Goal: Transaction & Acquisition: Purchase product/service

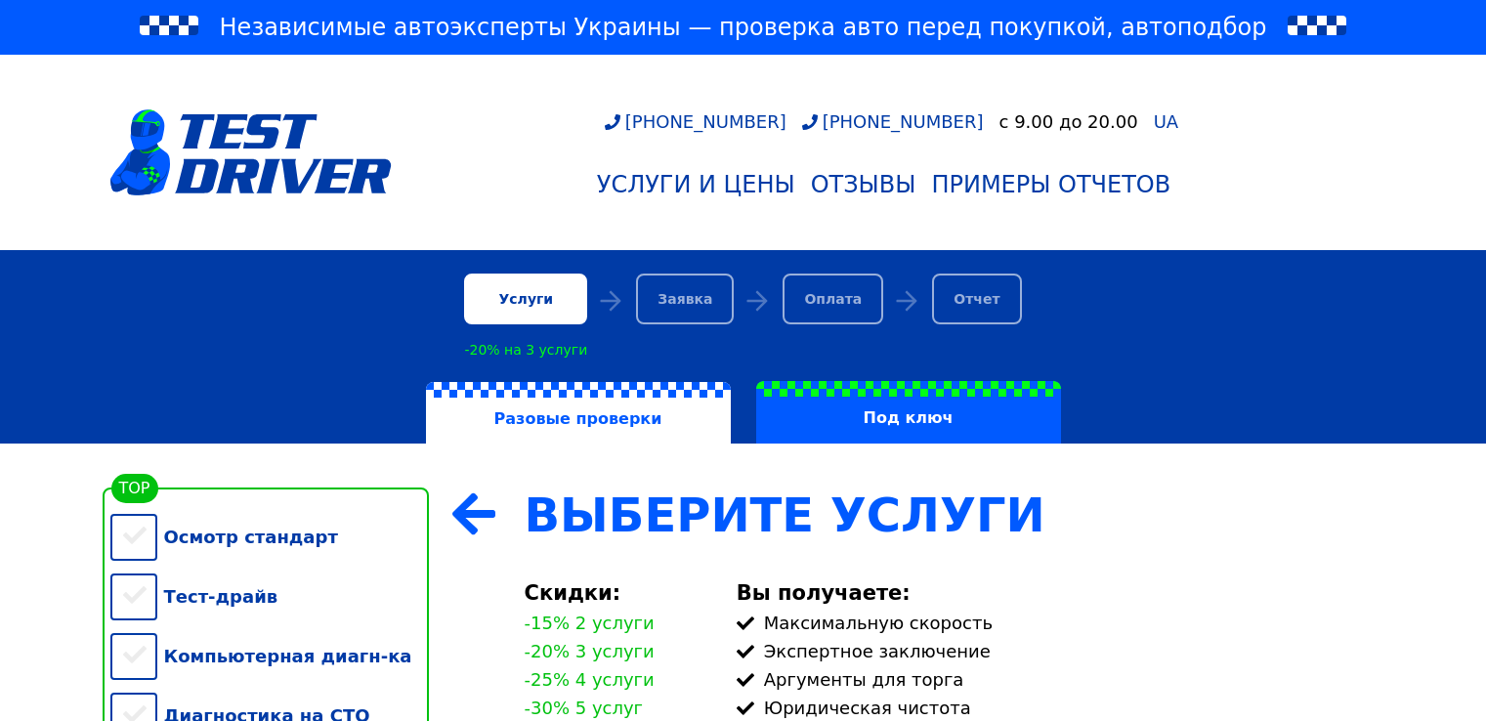
click at [140, 626] on div "Компьютерная диагн-ка" at bounding box center [269, 656] width 319 height 60
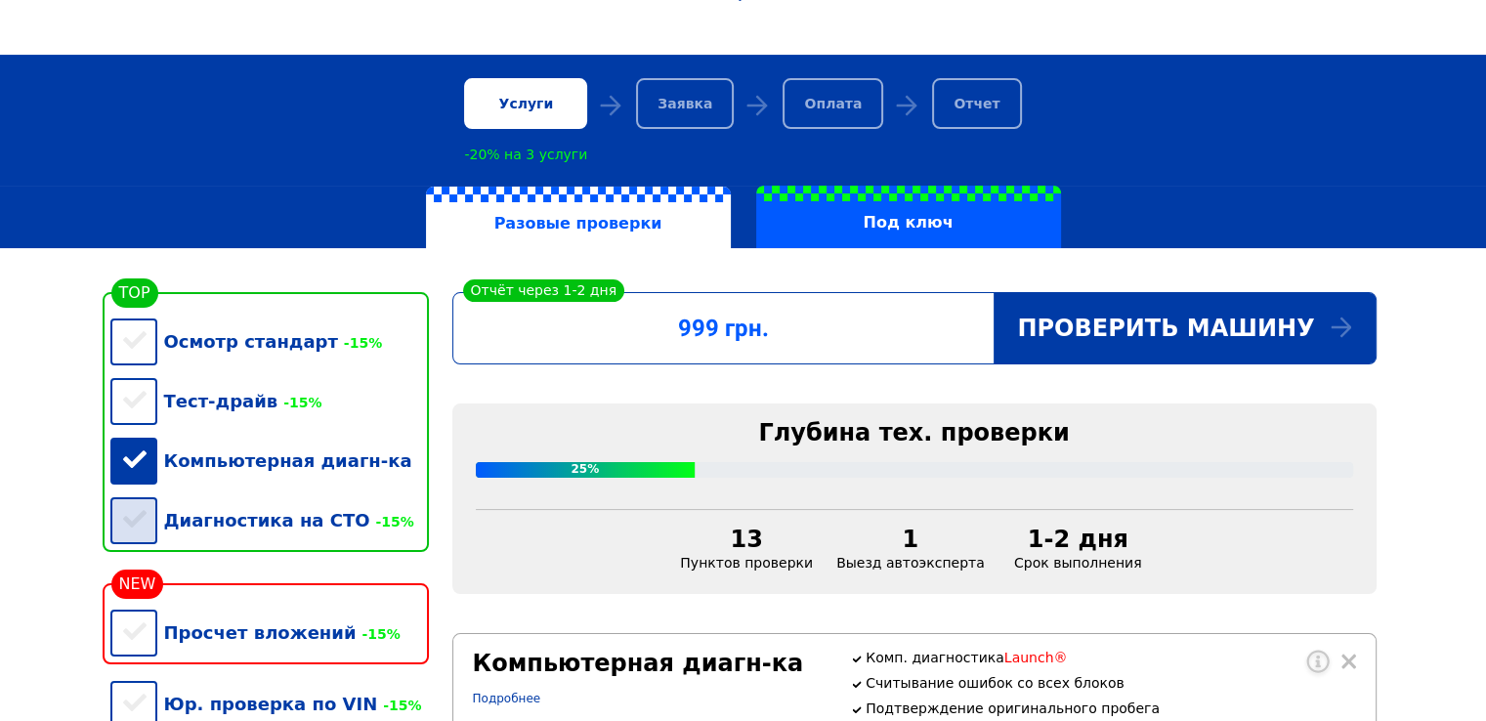
click at [135, 531] on div "Диагностика на СТО -15%" at bounding box center [269, 521] width 319 height 60
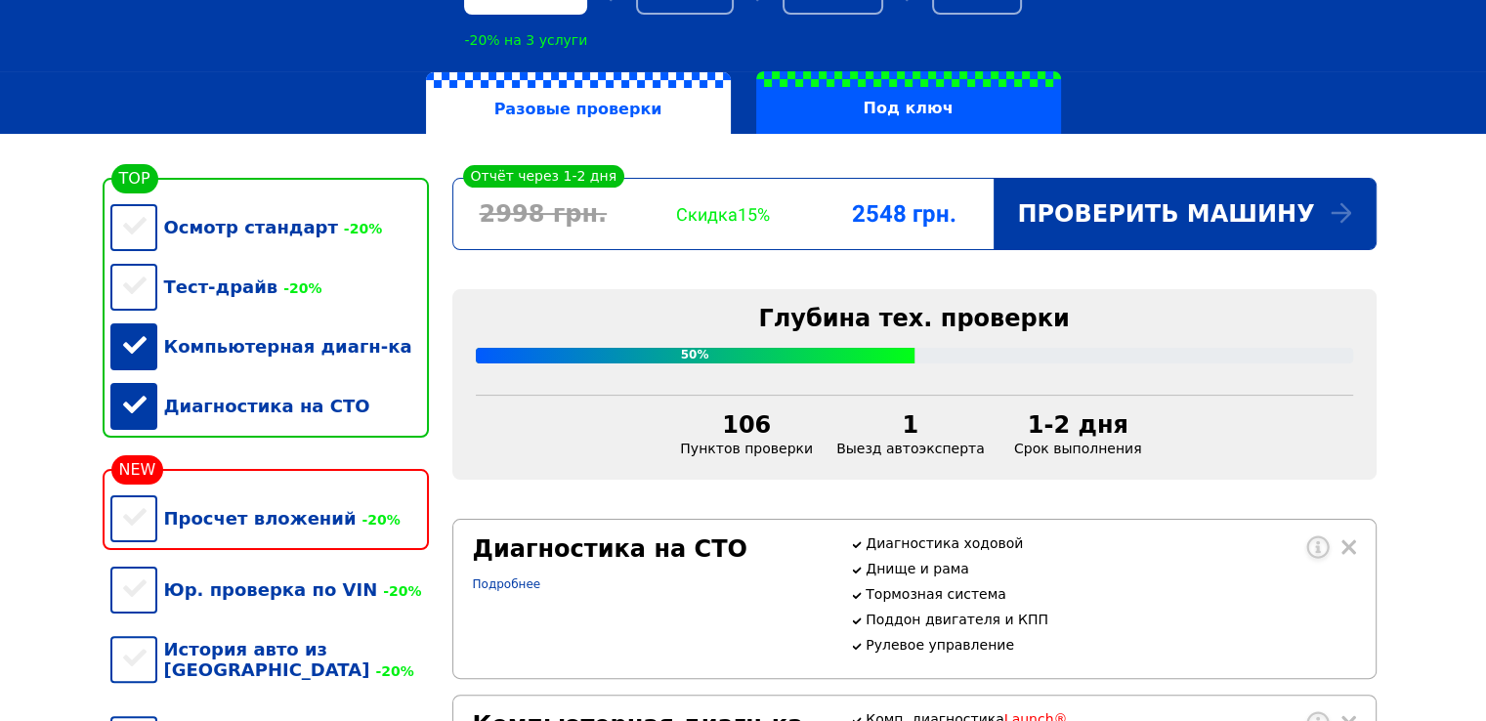
scroll to position [293, 0]
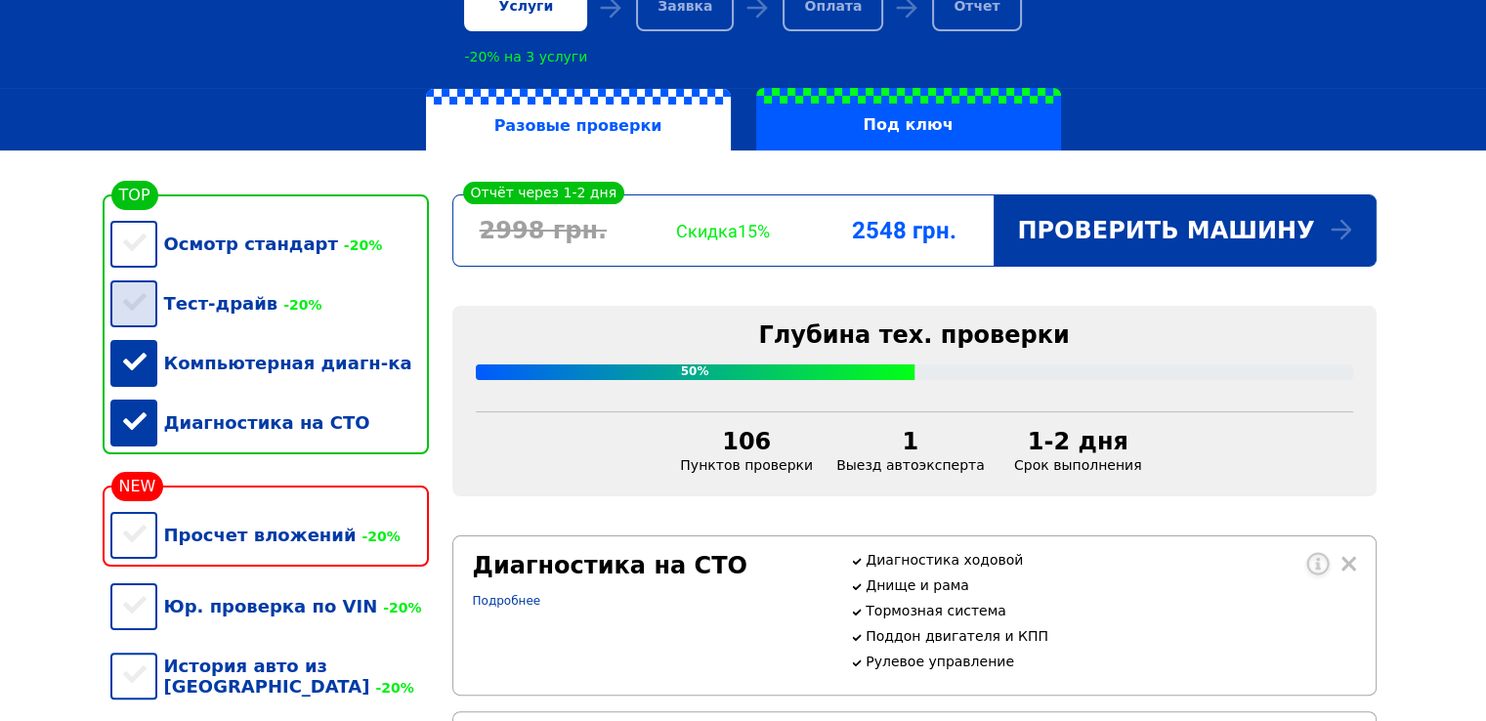
click at [131, 307] on div "Тест-драйв -20%" at bounding box center [269, 304] width 319 height 60
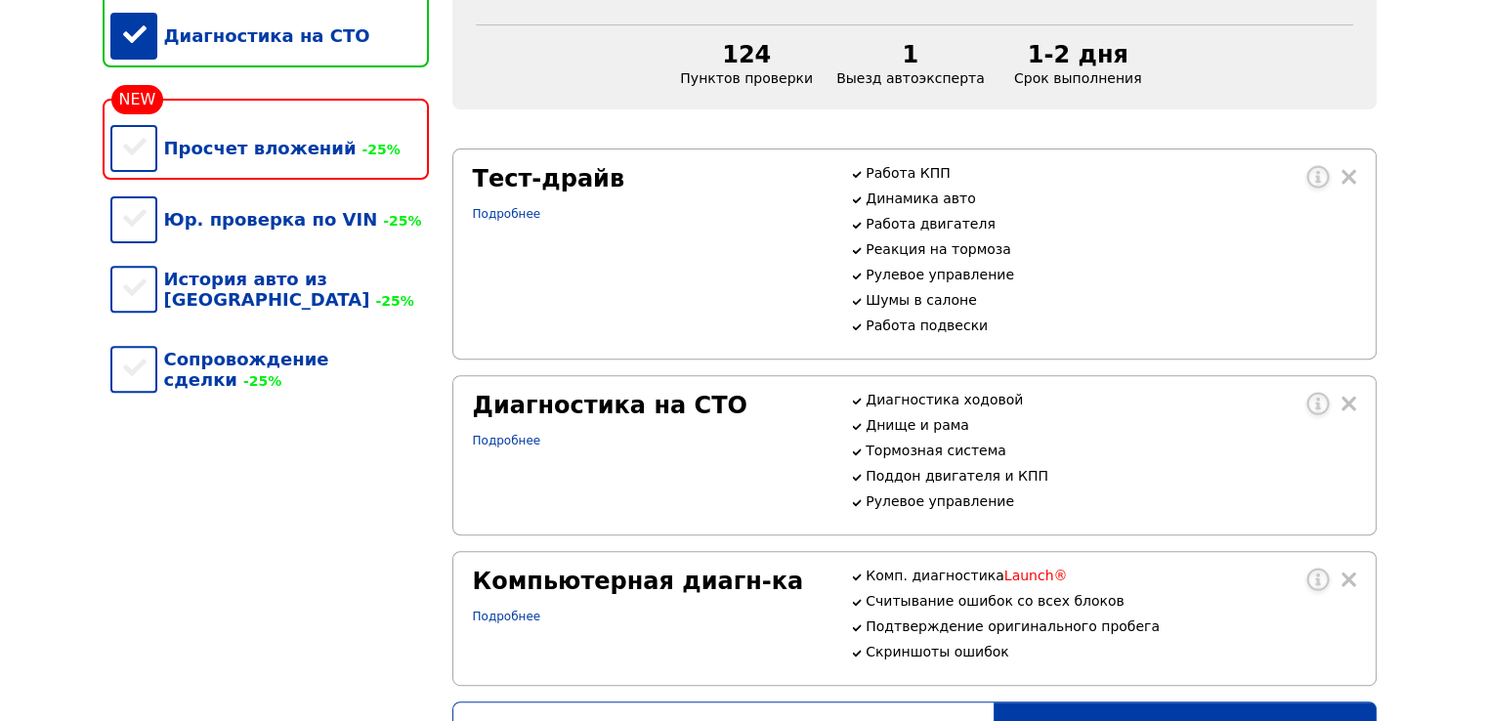
scroll to position [684, 0]
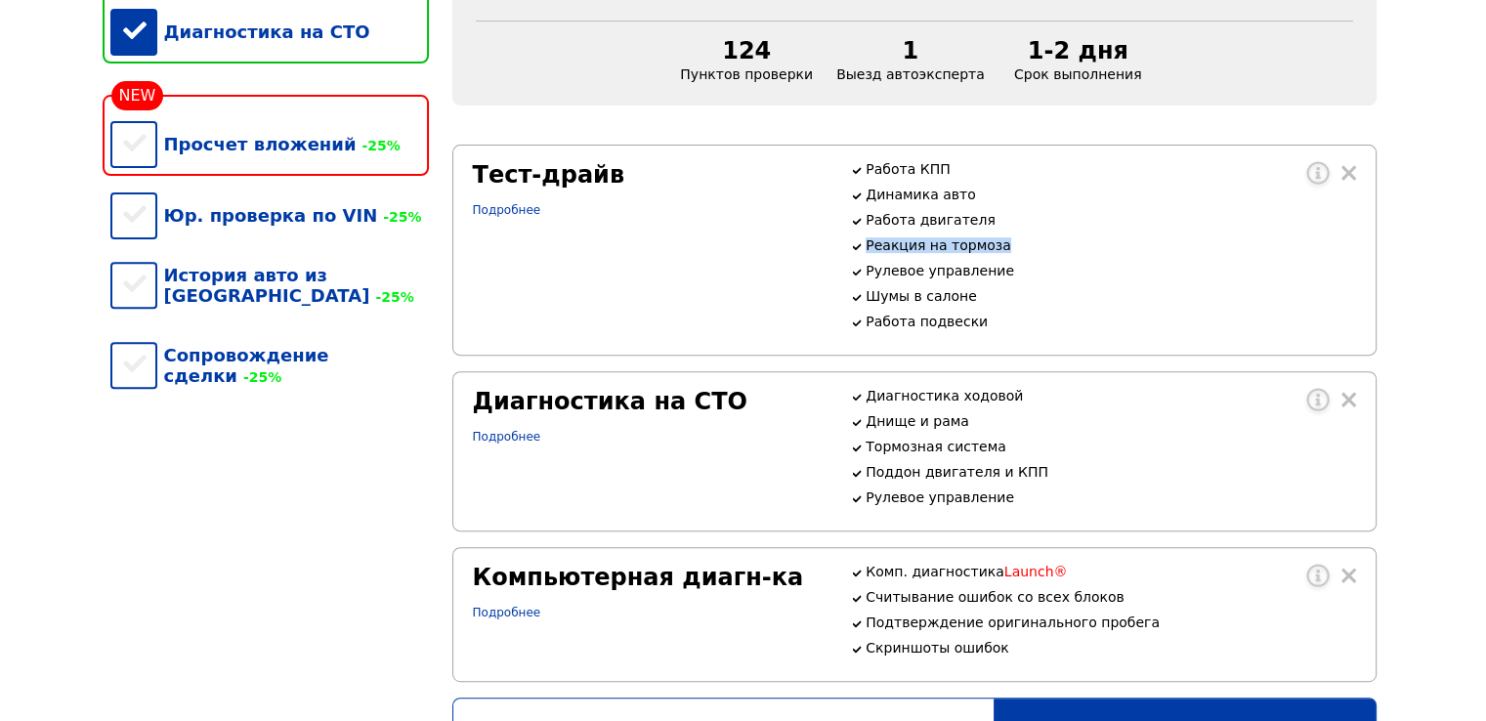
drag, startPoint x: 861, startPoint y: 270, endPoint x: 1036, endPoint y: 272, distance: 174.9
click at [1036, 272] on div "Работа КПП Динамика авто Работа двигателя Реакция на тормоза Рулевое управление…" at bounding box center [1102, 245] width 505 height 168
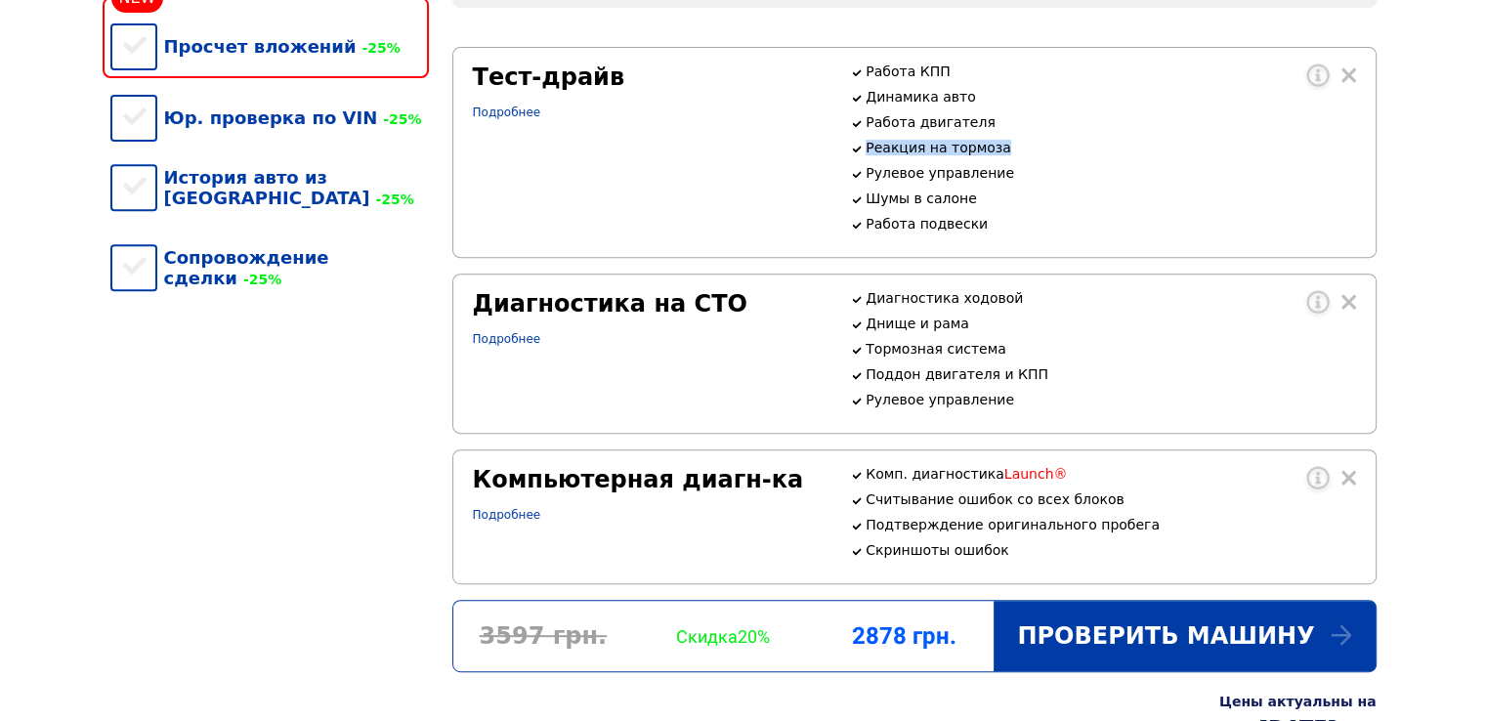
scroll to position [586, 0]
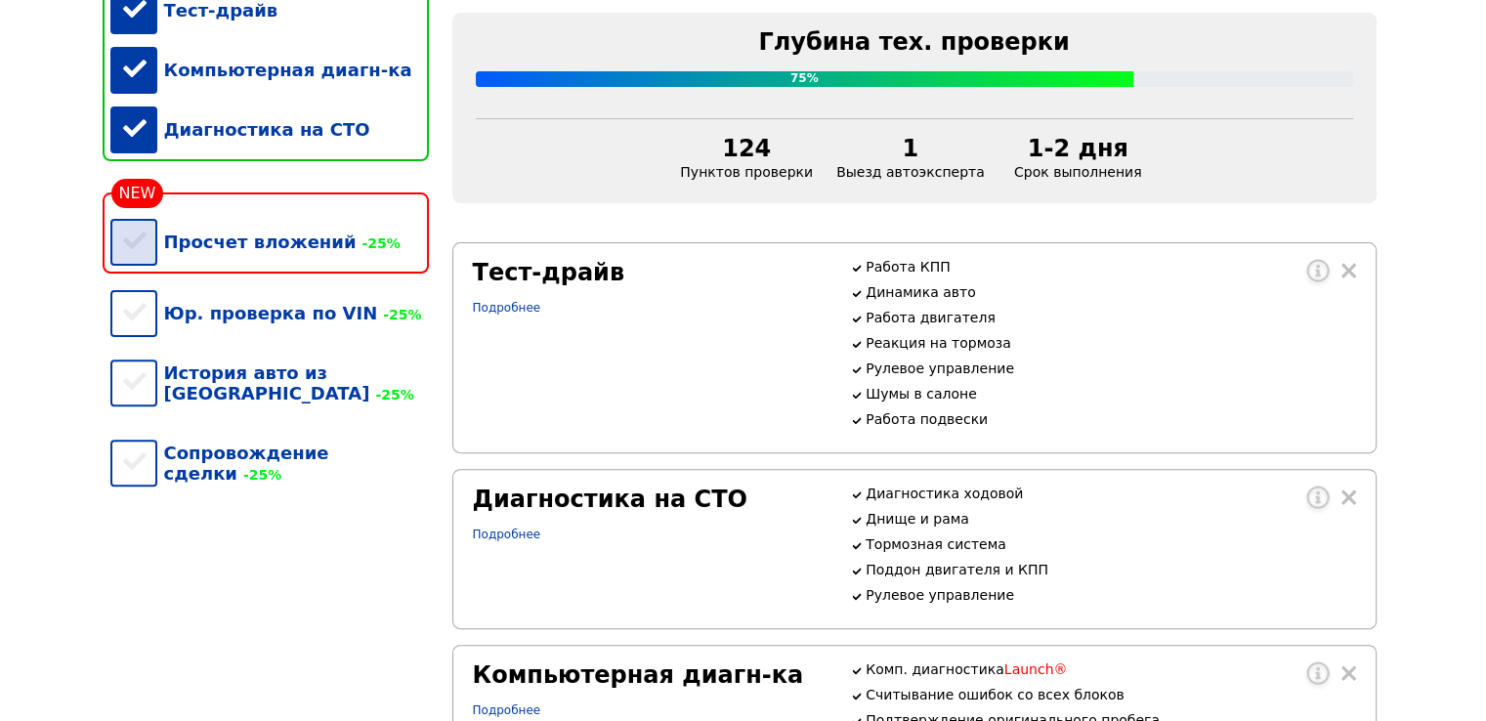
click at [131, 259] on div "Просчет вложений -25%" at bounding box center [269, 242] width 319 height 60
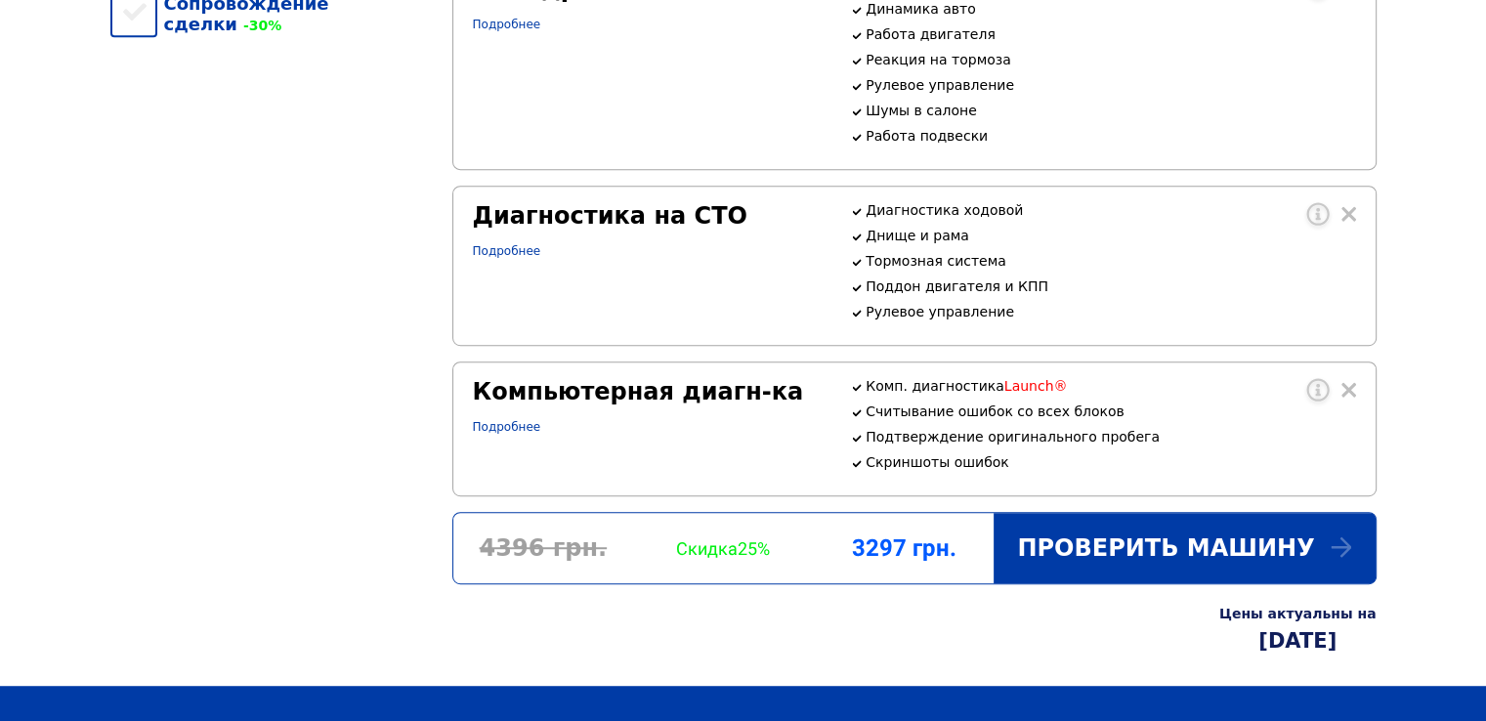
scroll to position [782, 0]
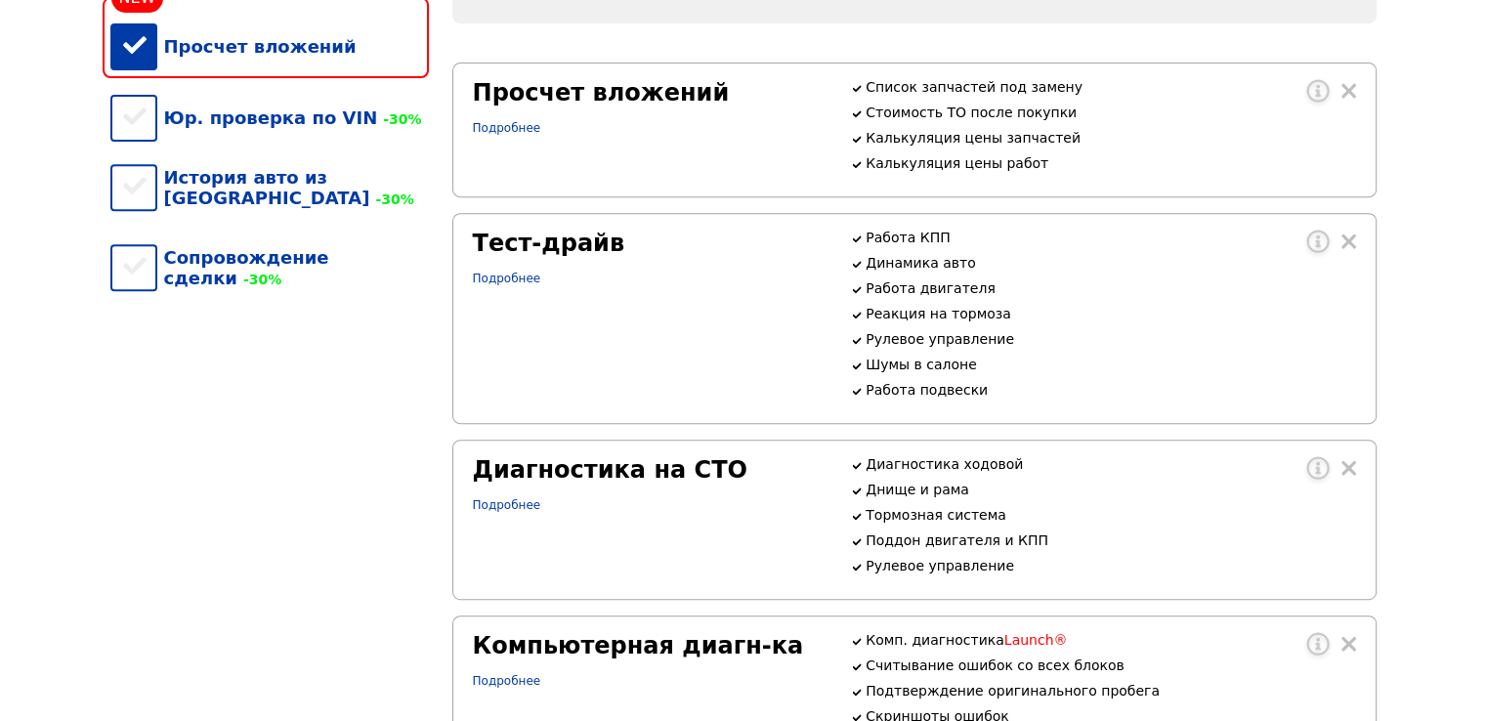
click at [141, 51] on div "Просчет вложений" at bounding box center [269, 47] width 319 height 60
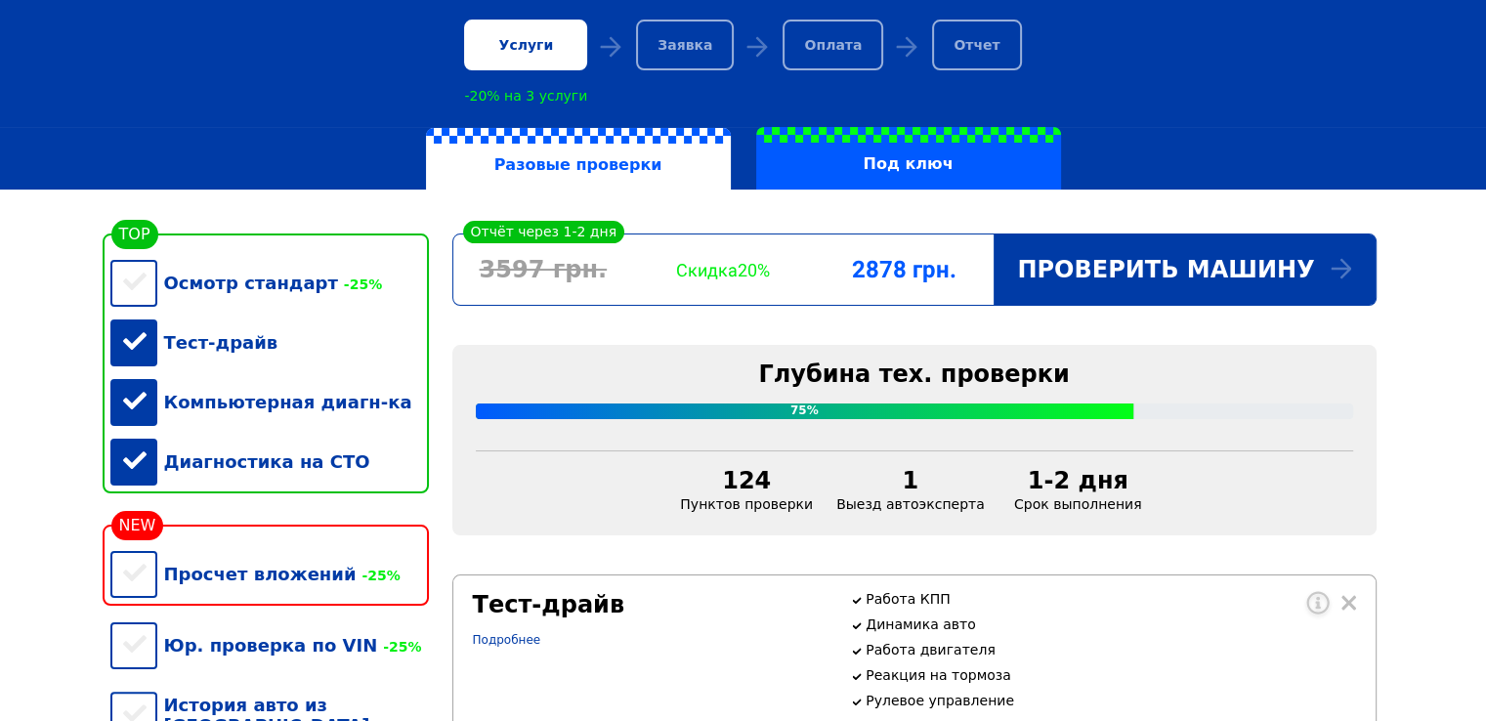
scroll to position [293, 0]
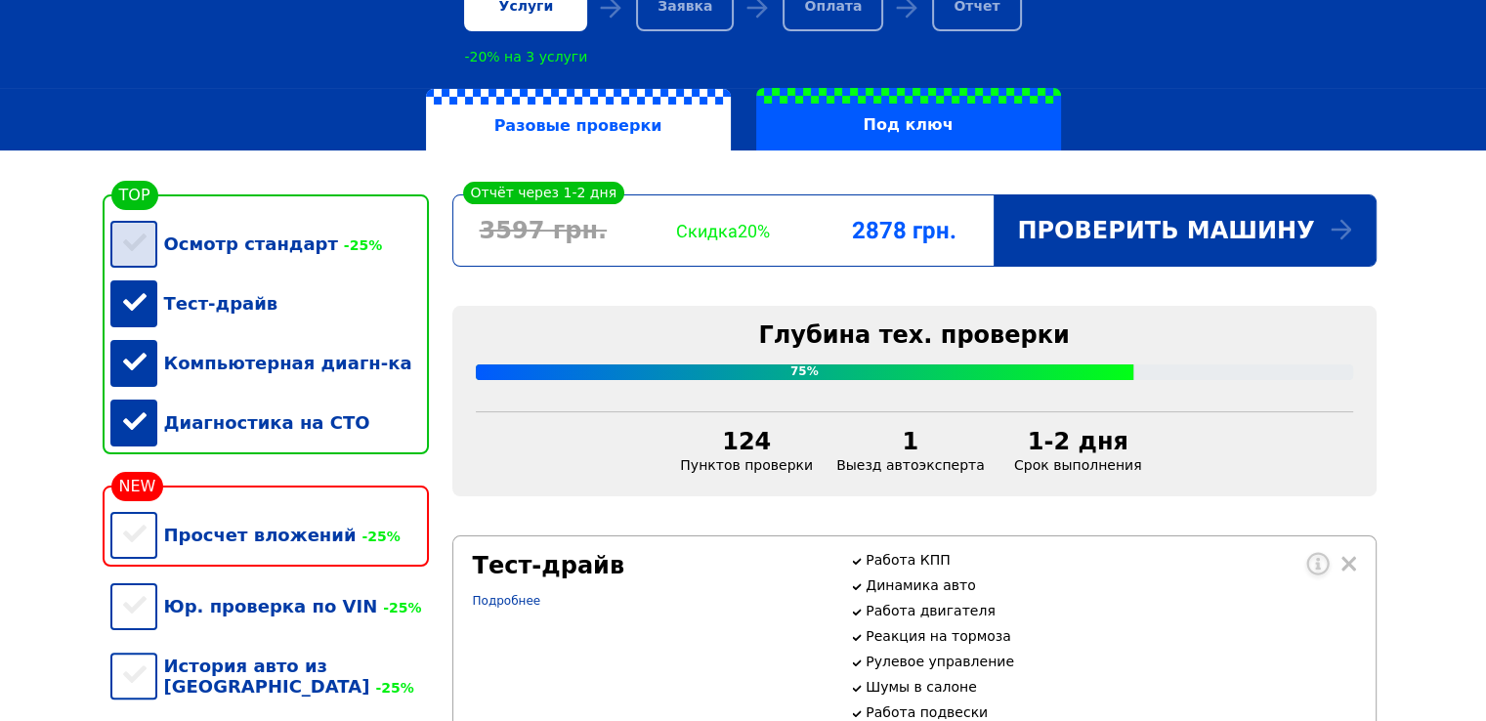
click at [149, 254] on div "Осмотр стандарт -25%" at bounding box center [269, 244] width 319 height 60
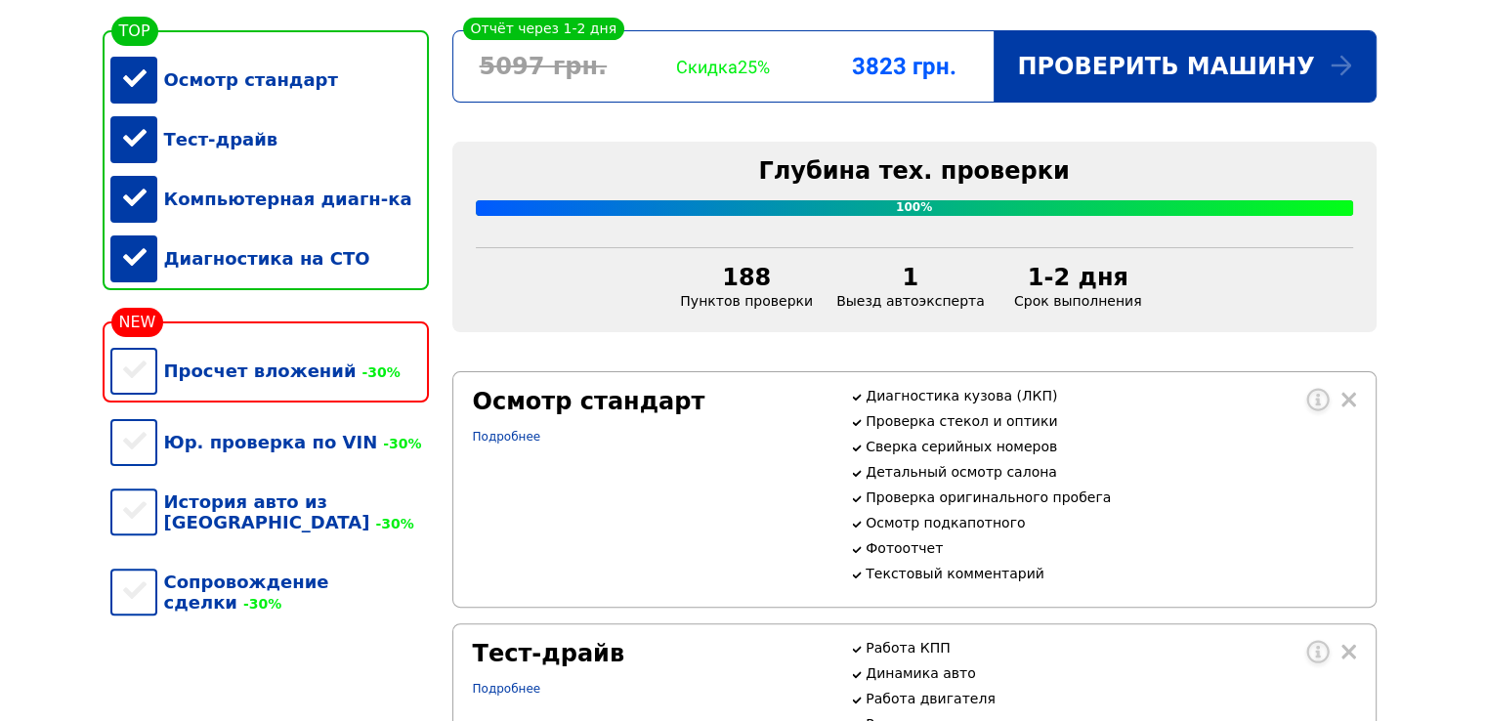
scroll to position [391, 0]
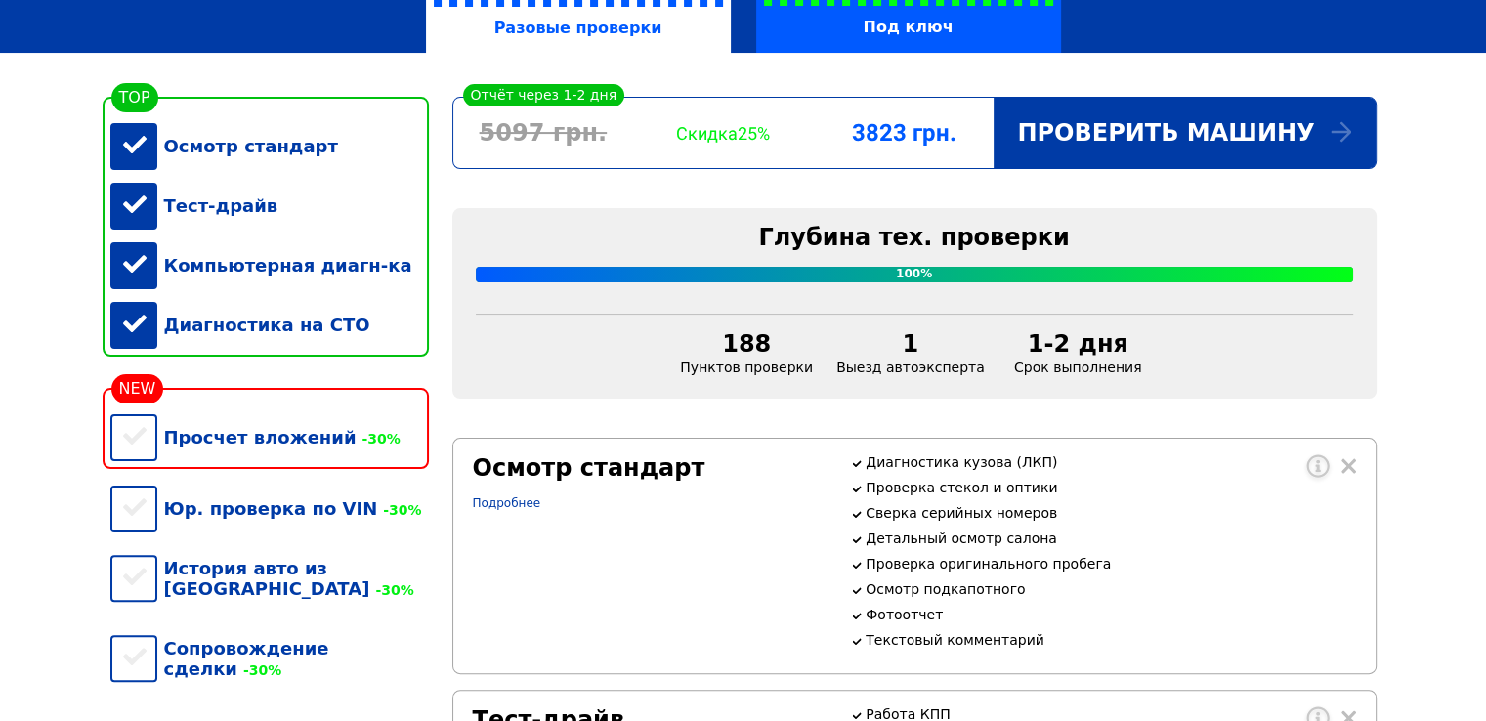
click at [132, 142] on div "Осмотр стандарт" at bounding box center [269, 146] width 319 height 60
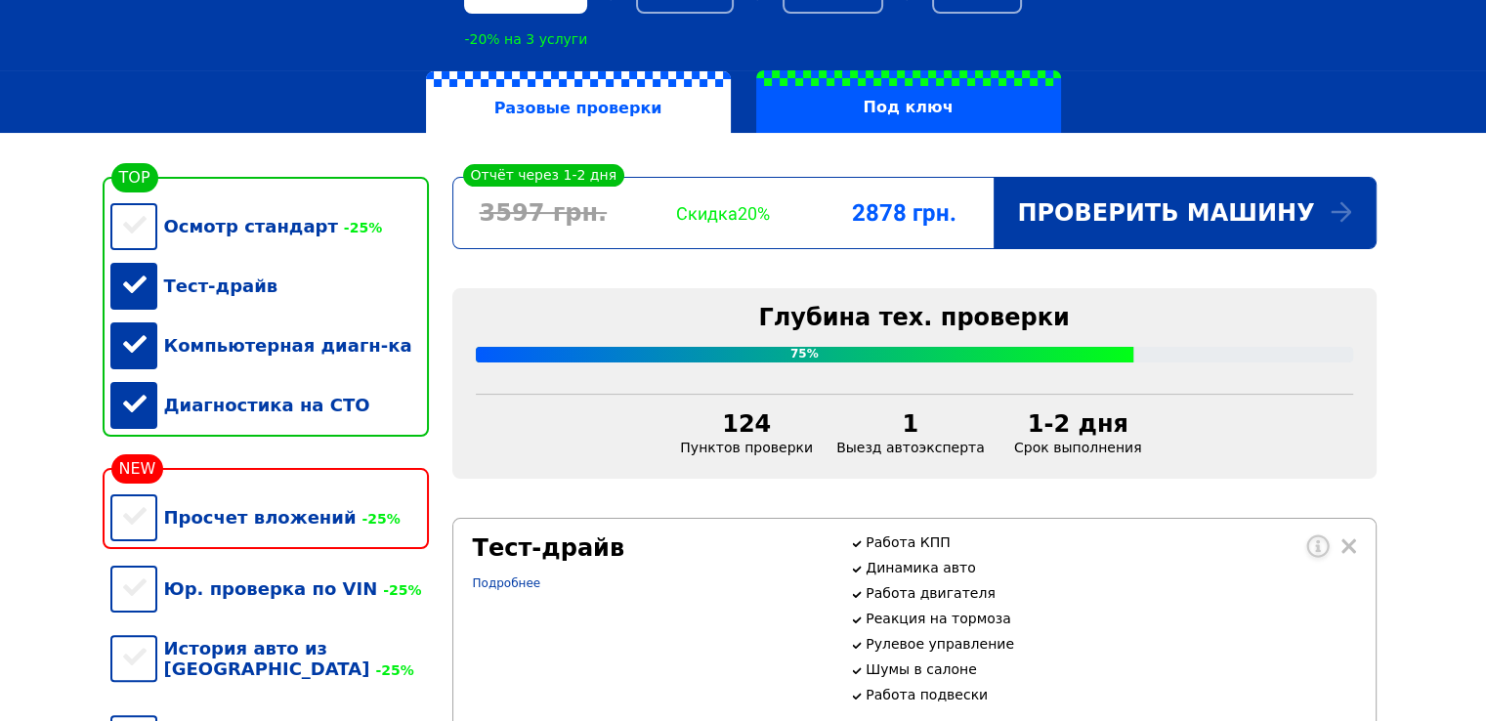
scroll to position [293, 0]
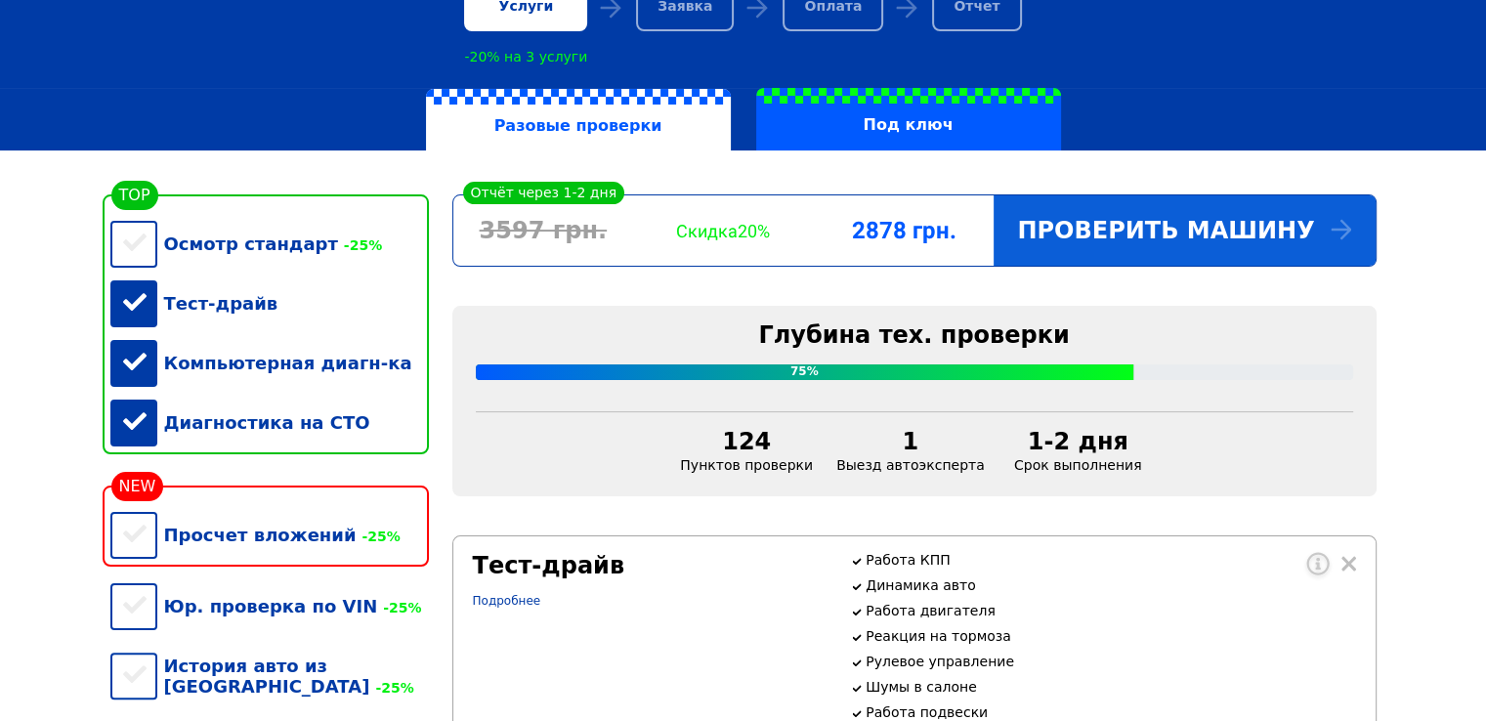
click at [1201, 230] on div "Проверить машину" at bounding box center [1184, 230] width 381 height 70
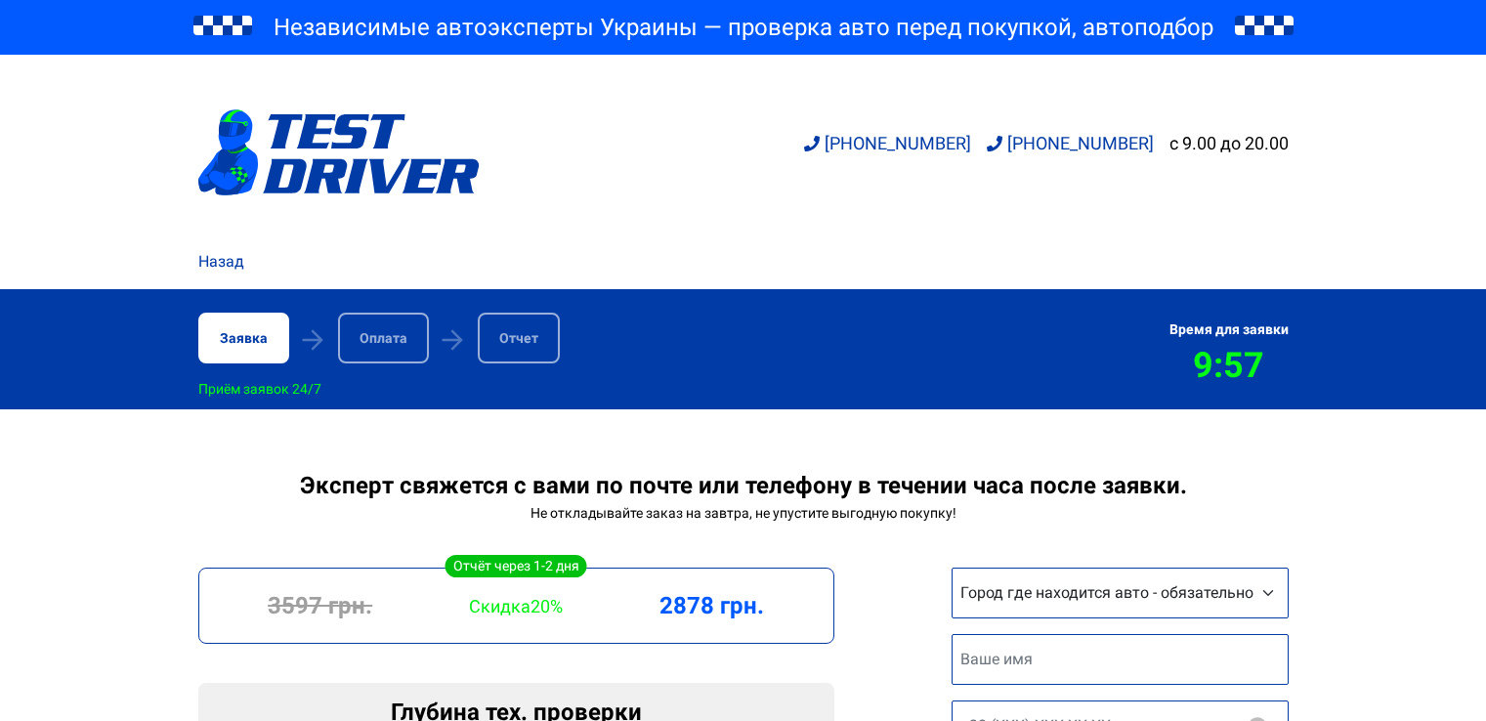
scroll to position [293, 0]
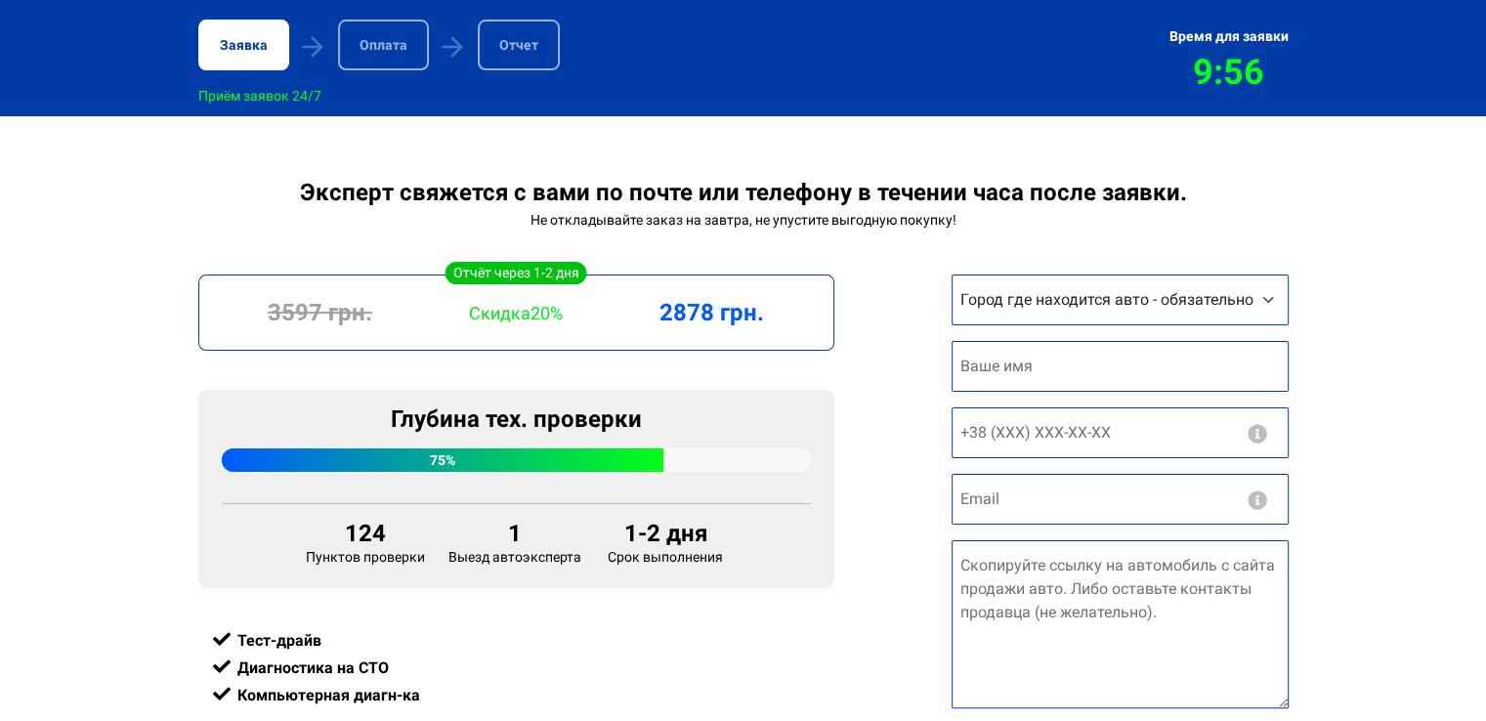
select select "[GEOGRAPHIC_DATA]"
click at [952, 278] on select "Город где находится авто - обязательно Другой город [GEOGRAPHIC_DATA] [GEOGRAPH…" at bounding box center [1120, 300] width 337 height 51
click at [1051, 368] on input "text" at bounding box center [1120, 366] width 337 height 51
type input "Наталія"
click at [1043, 436] on input "text" at bounding box center [1120, 432] width 337 height 51
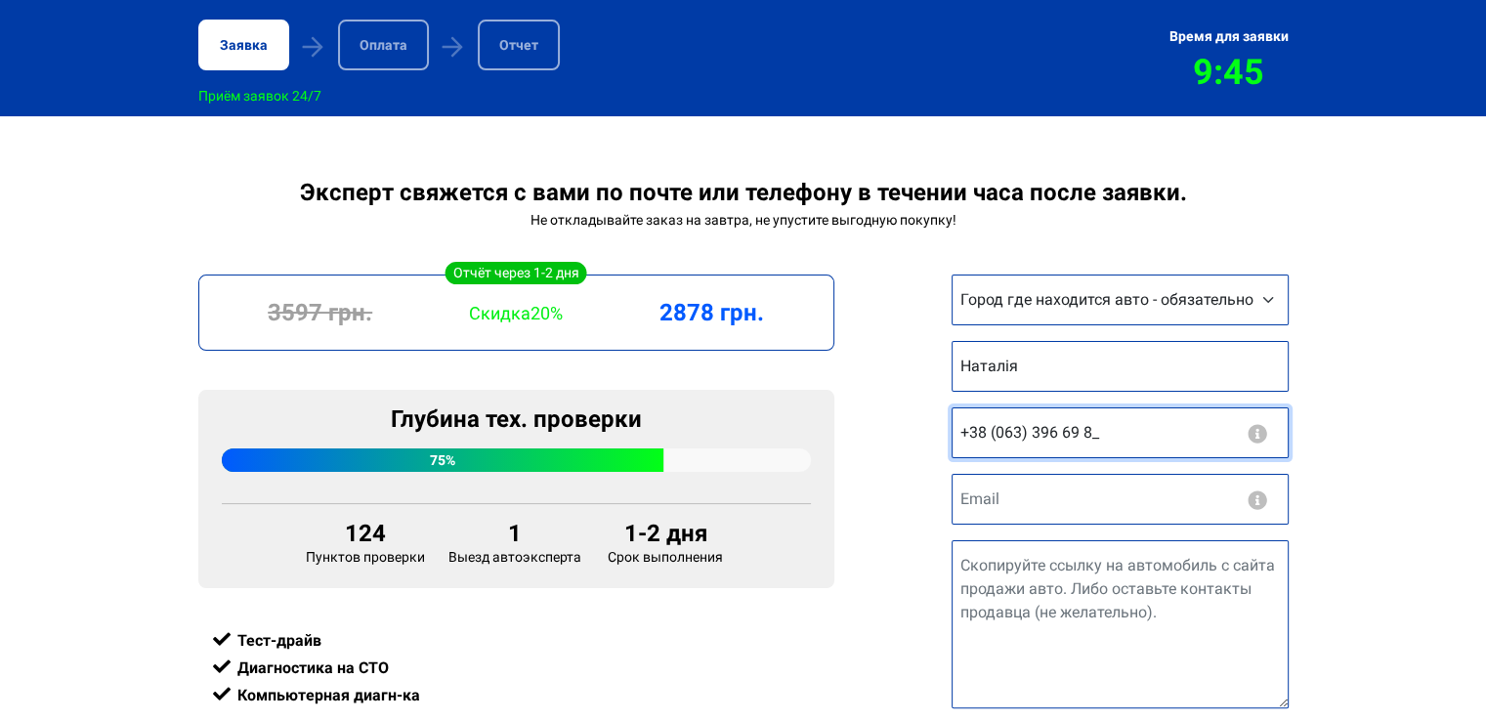
type input "[PHONE_NUMBER]"
click at [977, 500] on input "email" at bounding box center [1120, 499] width 337 height 51
type input "[EMAIL_ADDRESS][DOMAIN_NAME]"
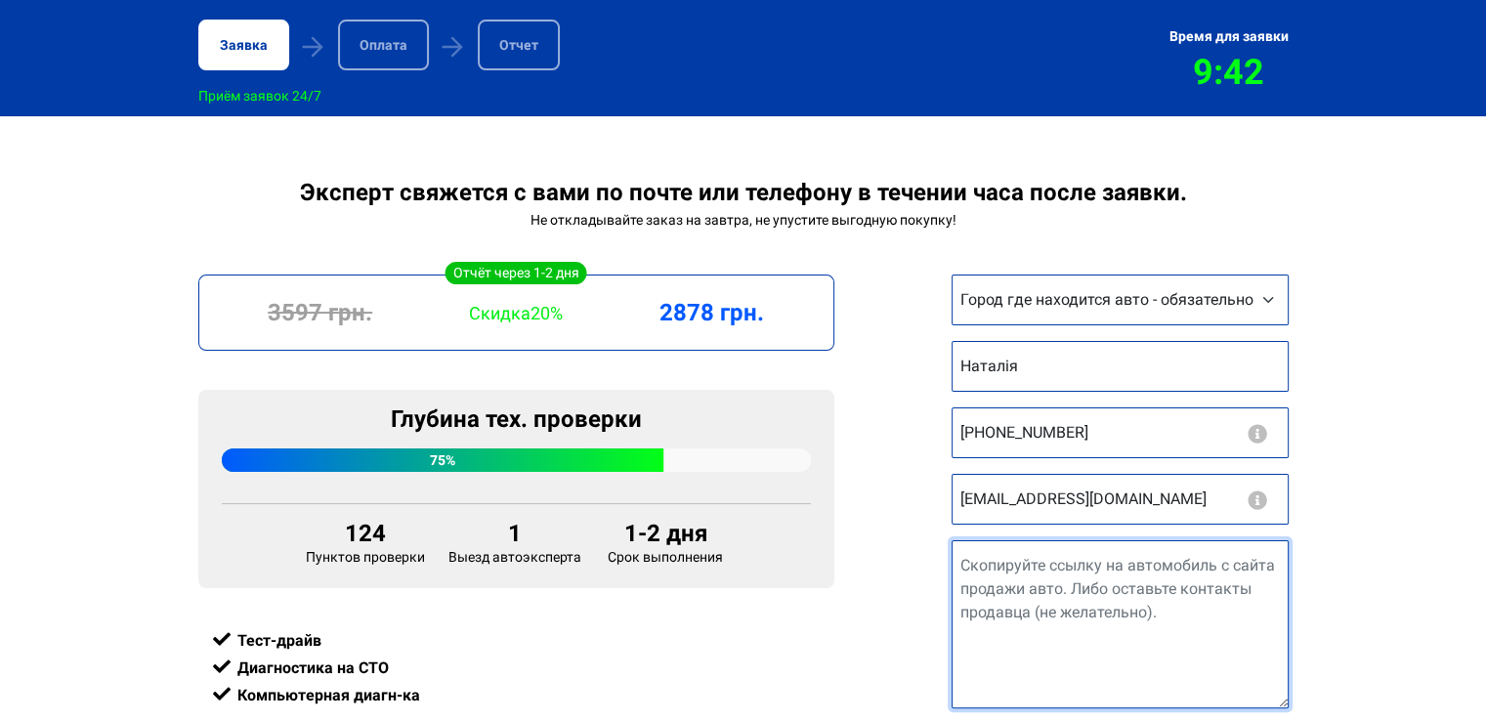
click at [1002, 574] on textarea "Ссылка на авто" at bounding box center [1120, 624] width 337 height 168
click at [1002, 589] on textarea "Ссылка на авто" at bounding box center [1120, 624] width 337 height 168
paste textarea "[URL][DOMAIN_NAME]"
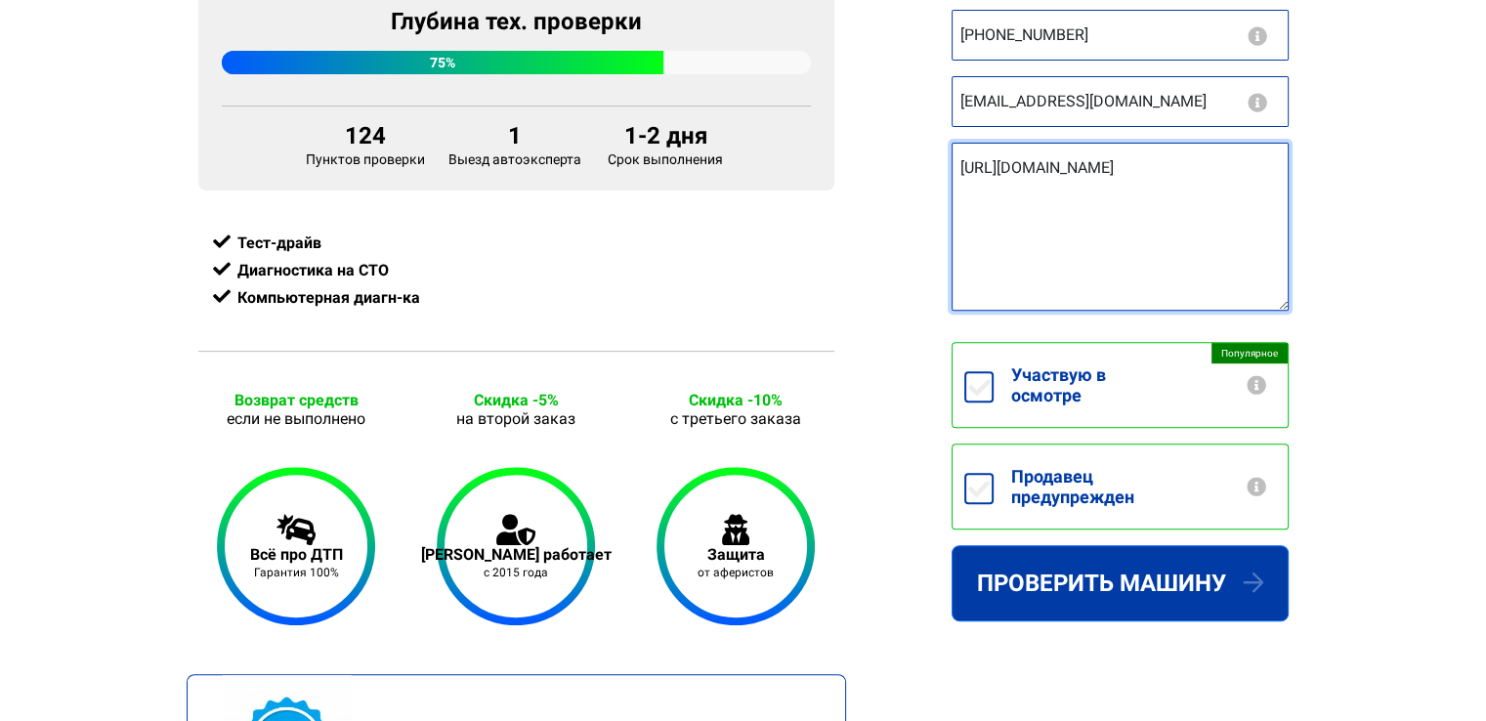
scroll to position [782, 0]
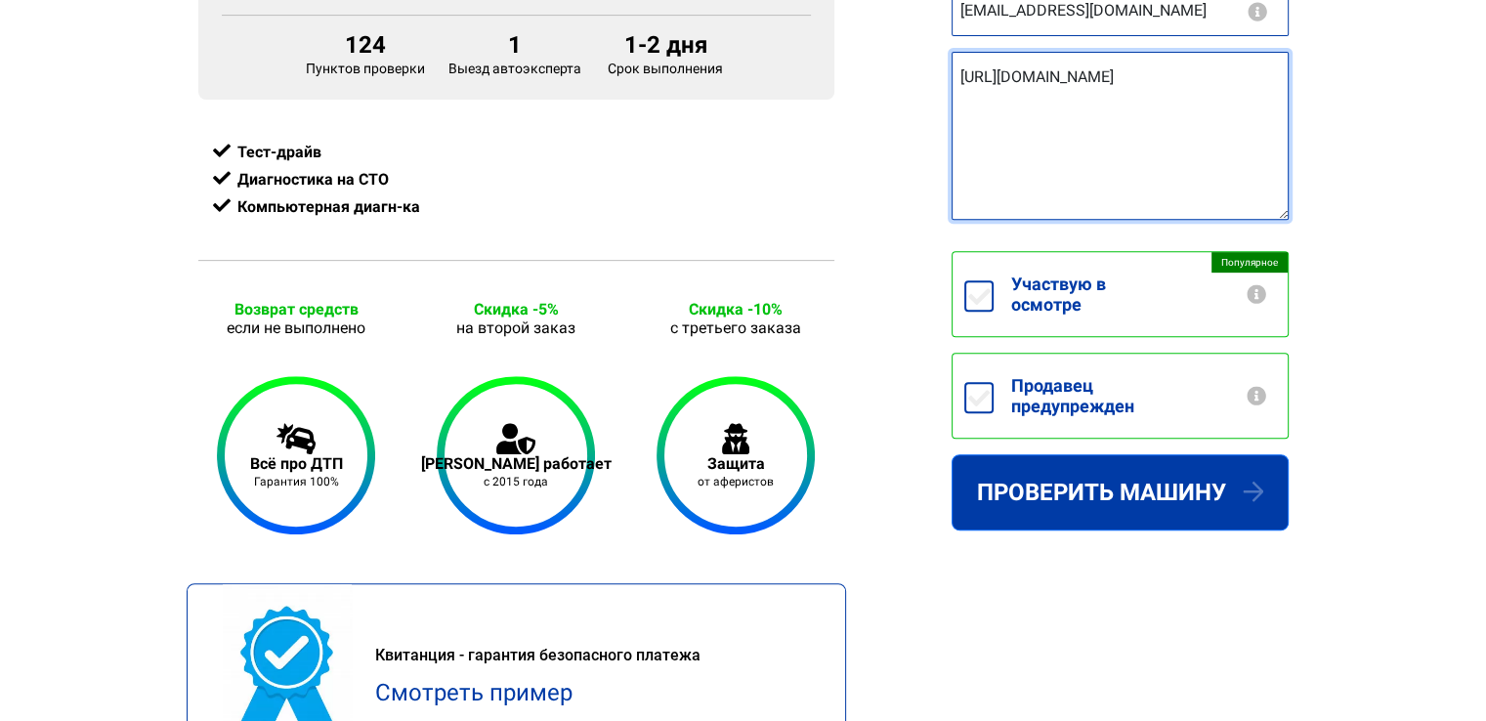
type textarea "[URL][DOMAIN_NAME]"
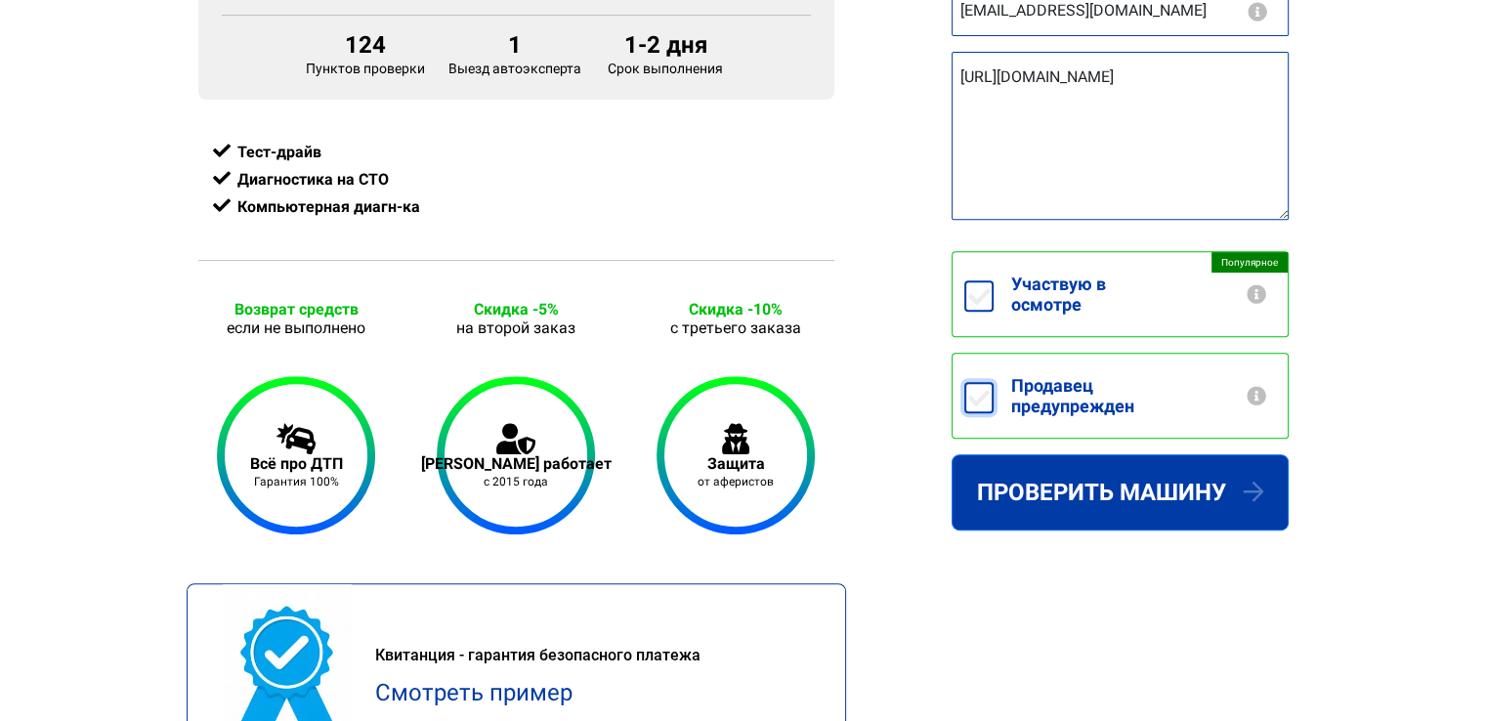
click at [984, 403] on input "Продавец предупрежден" at bounding box center [978, 397] width 29 height 31
checkbox input "true"
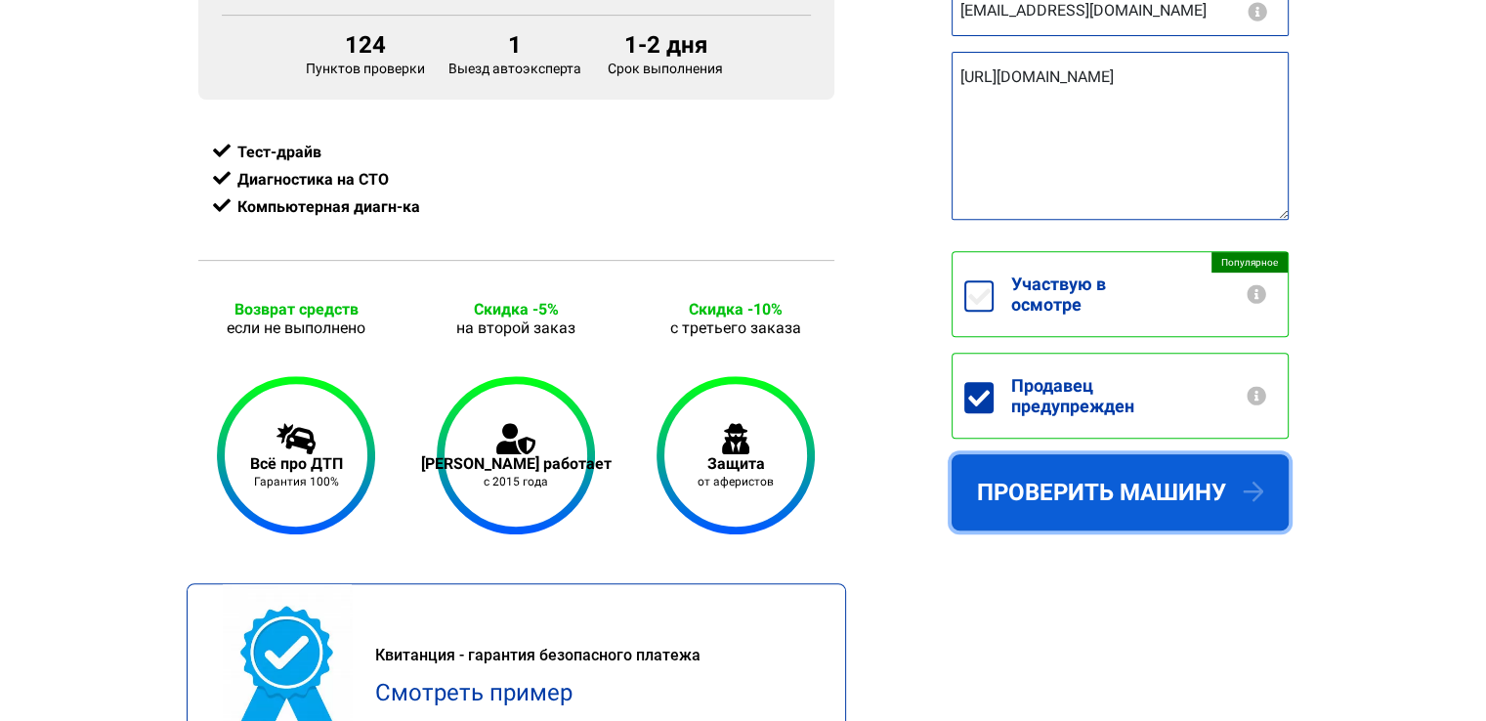
click at [1126, 493] on button "Проверить машину" at bounding box center [1120, 492] width 337 height 76
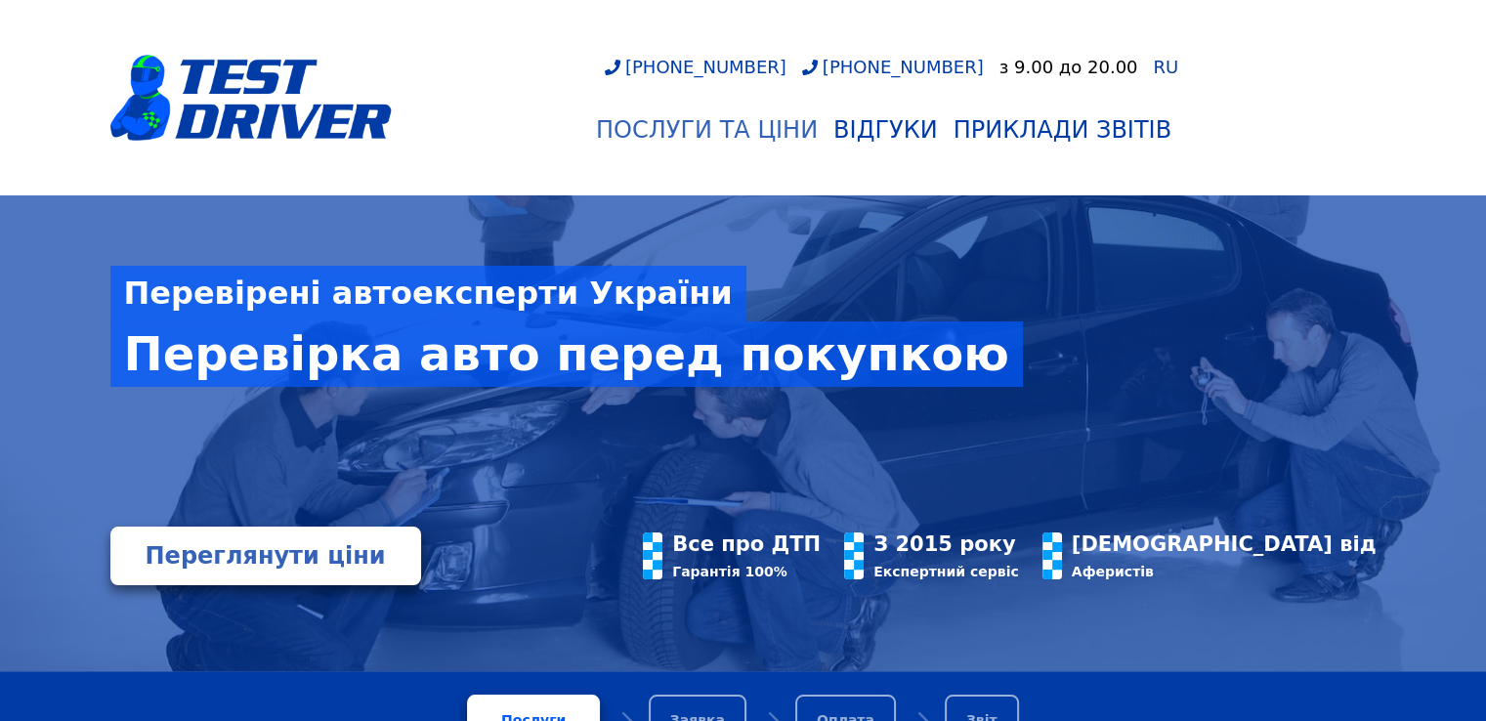
click at [719, 134] on div "Послуги та Ціни" at bounding box center [707, 129] width 222 height 27
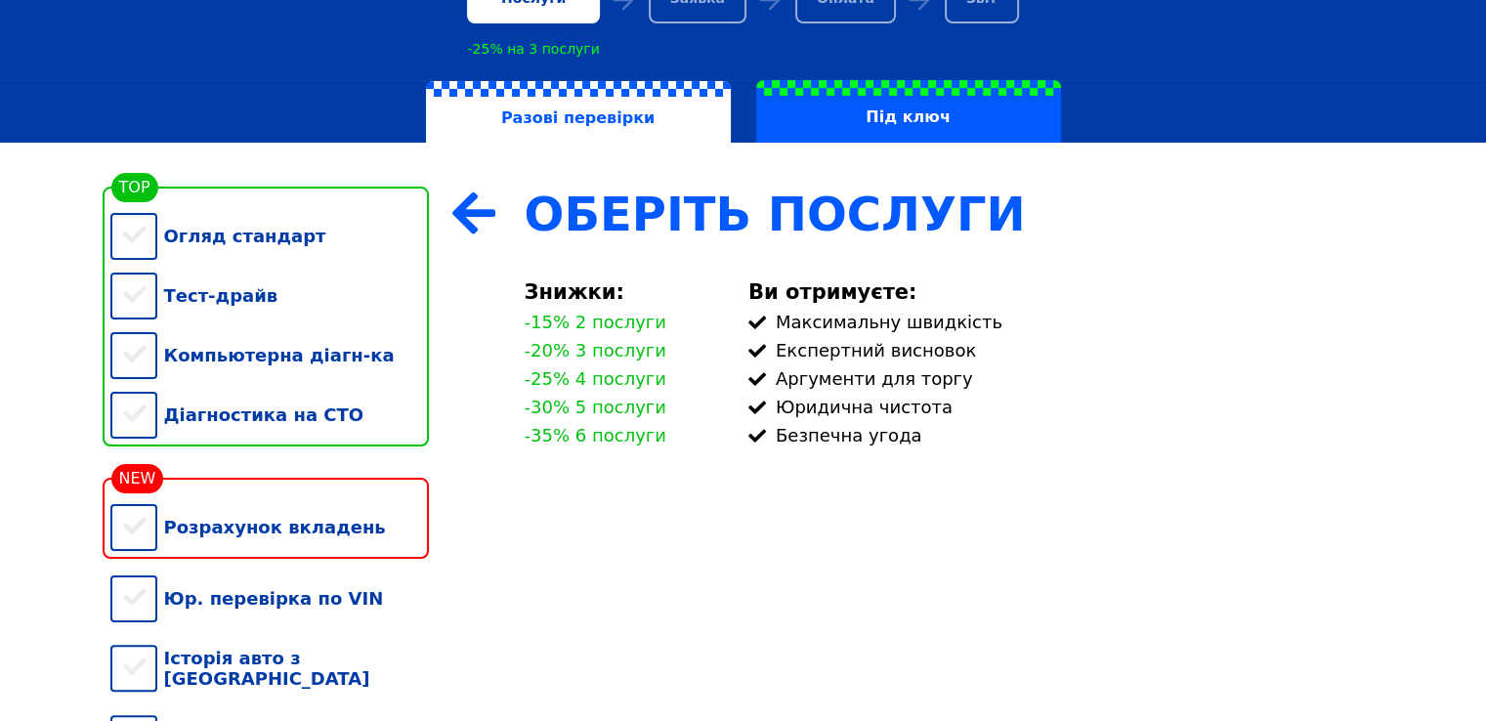
scroll to position [195, 0]
